Goal: Task Accomplishment & Management: Manage account settings

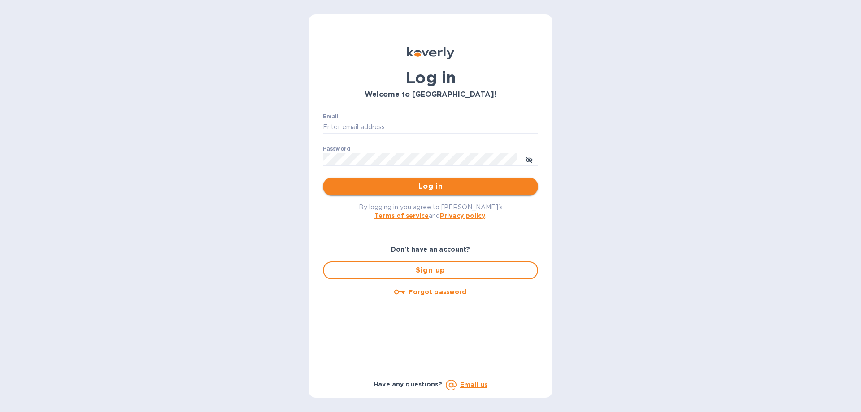
type input "yw@yankels.com"
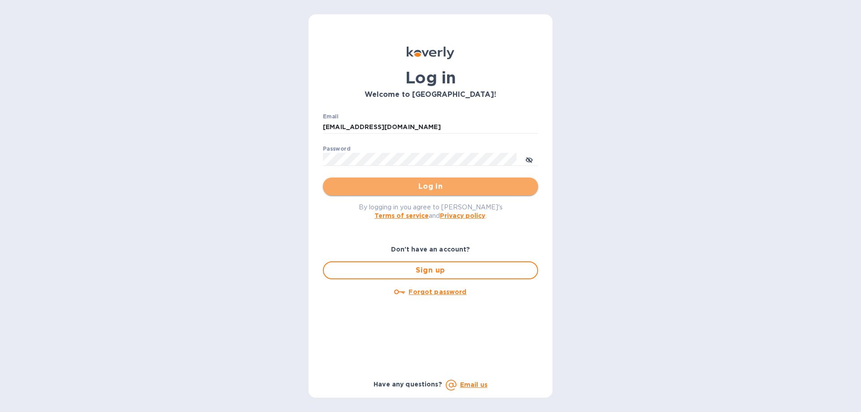
click at [366, 186] on span "Log in" at bounding box center [430, 186] width 201 height 11
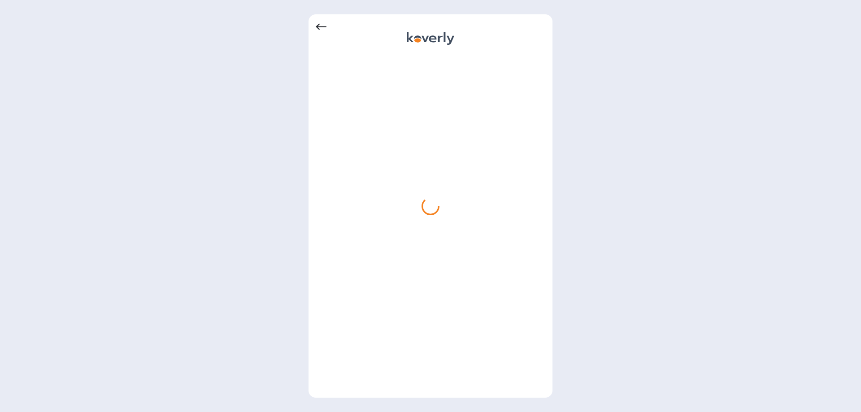
click at [325, 23] on icon at bounding box center [321, 27] width 11 height 11
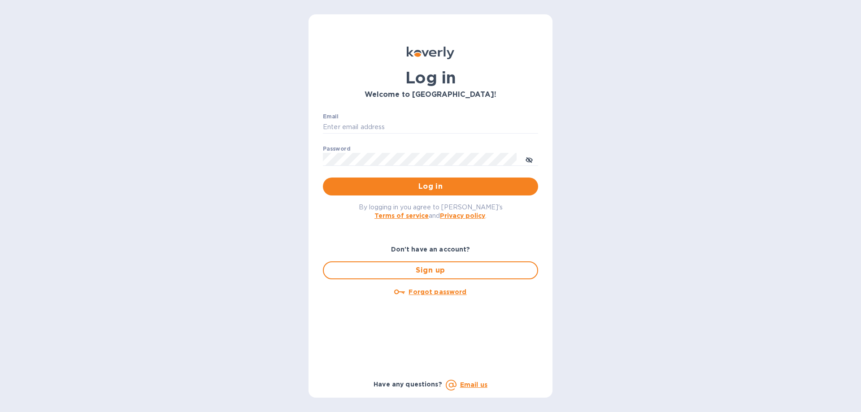
type input "yw@yankels.com"
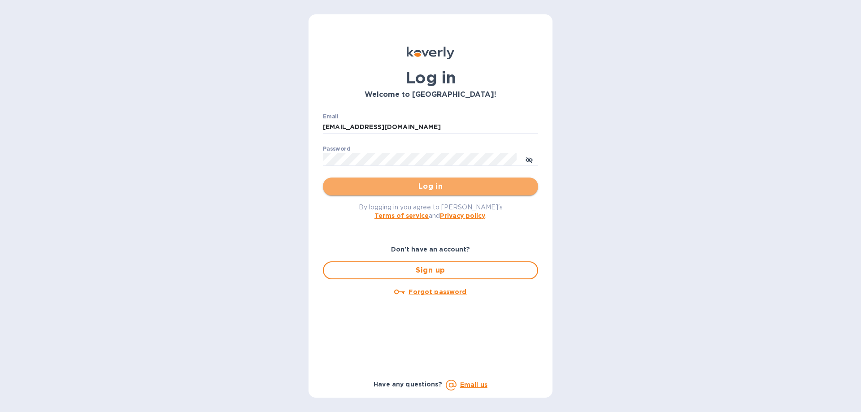
click at [434, 190] on span "Log in" at bounding box center [430, 186] width 201 height 11
